Goal: Find specific page/section: Find specific page/section

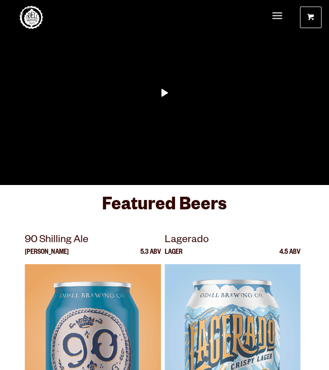
click at [285, 14] on div "Beer Taprooms Gear Winery Our Story Impact Beer Finder Menu Menu" at bounding box center [278, 18] width 24 height 37
click at [274, 14] on span "Menu" at bounding box center [278, 17] width 10 height 20
click at [279, 16] on span "Menu" at bounding box center [278, 15] width 10 height 1
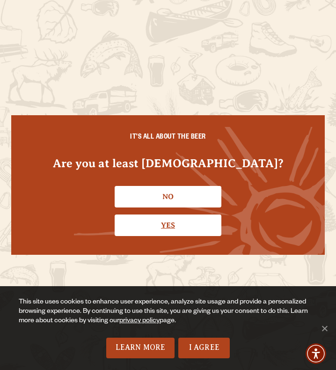
click at [170, 225] on link "Yes" at bounding box center [168, 226] width 107 height 22
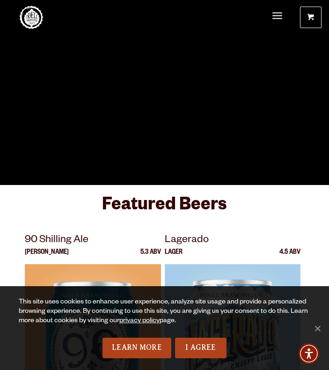
click at [272, 20] on div "Beer Taprooms Gear Winery Our Story Impact Beer Finder Menu Menu" at bounding box center [278, 18] width 24 height 37
click at [192, 344] on link "I Agree" at bounding box center [201, 348] width 52 height 21
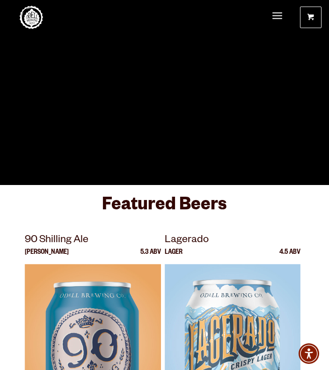
click at [282, 18] on div "Beer Taprooms Gear Winery Our Story Impact Beer Finder Menu Menu" at bounding box center [278, 18] width 24 height 37
click at [278, 14] on span "Menu" at bounding box center [278, 17] width 10 height 20
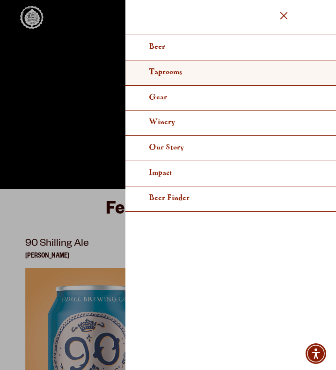
click at [168, 75] on span "Taprooms" at bounding box center [165, 71] width 33 height 7
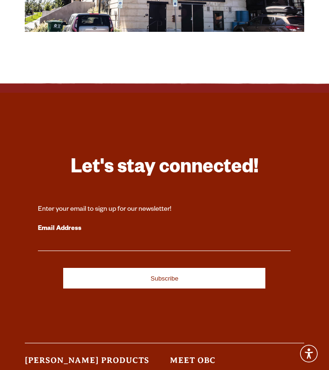
scroll to position [1030, 0]
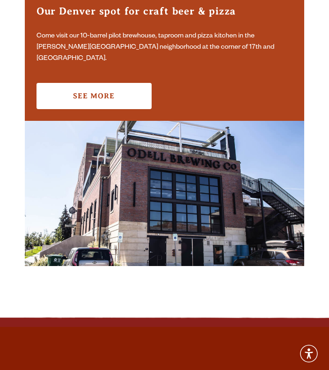
click at [223, 193] on img at bounding box center [165, 193] width 280 height 145
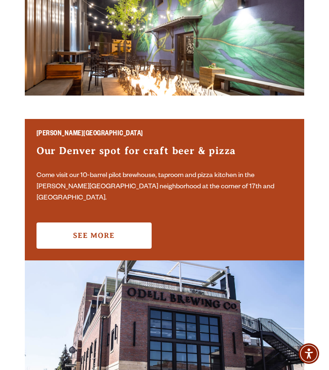
scroll to position [890, 0]
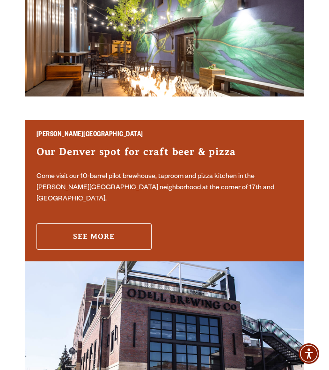
click at [115, 223] on link "See More" at bounding box center [94, 236] width 115 height 26
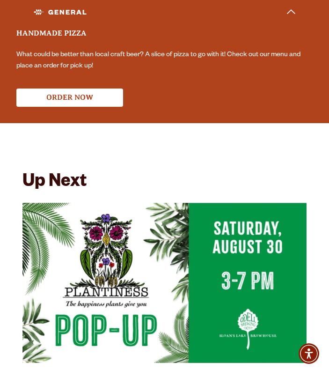
scroll to position [2576, 0]
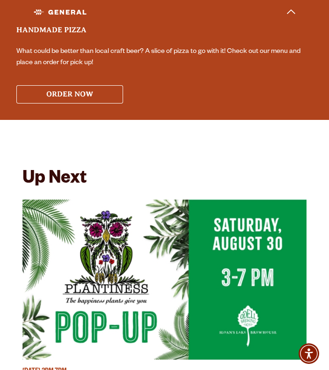
click at [108, 85] on button "ORDER NOW" at bounding box center [69, 94] width 107 height 18
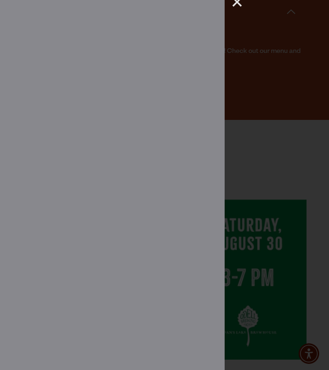
click at [235, 0] on div "×" at bounding box center [234, 6] width 18 height 12
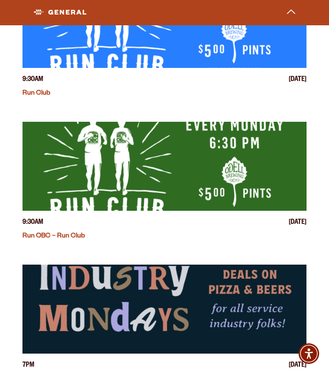
scroll to position [3373, 0]
